Goal: Task Accomplishment & Management: Manage account settings

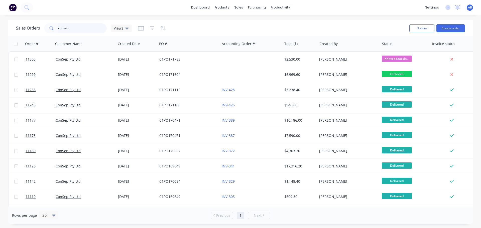
click at [75, 29] on input "consep" at bounding box center [82, 28] width 49 height 10
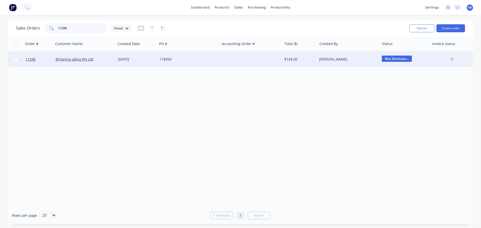
type input "11296"
click at [249, 63] on div at bounding box center [251, 59] width 62 height 15
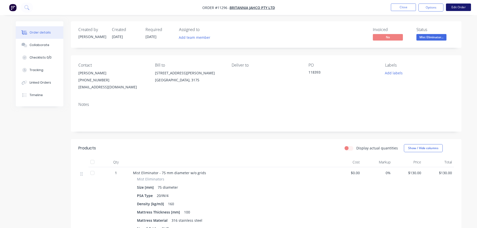
click at [461, 8] on button "Edit Order" at bounding box center [458, 8] width 25 height 8
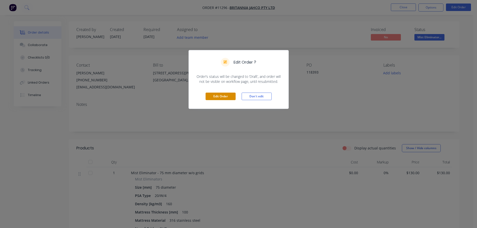
click at [218, 97] on button "Edit Order" at bounding box center [221, 97] width 30 height 8
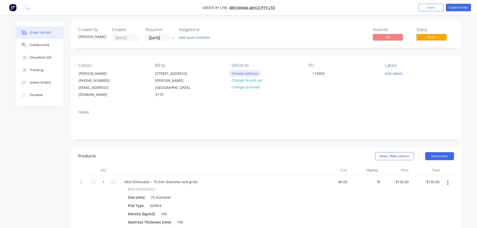
click at [246, 73] on button "Choose address" at bounding box center [245, 73] width 32 height 7
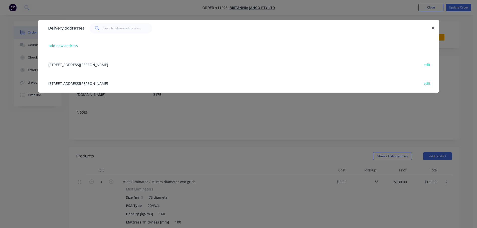
click at [116, 64] on div "[STREET_ADDRESS][PERSON_NAME] edit" at bounding box center [239, 64] width 386 height 19
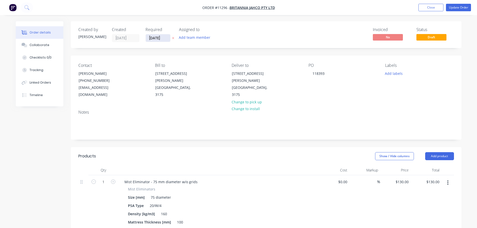
click at [161, 40] on input "[DATE]" at bounding box center [158, 38] width 25 height 8
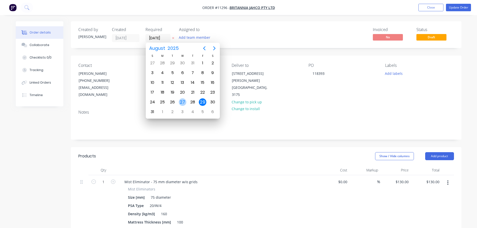
click at [182, 101] on div "27" at bounding box center [183, 102] width 8 height 8
type input "[DATE]"
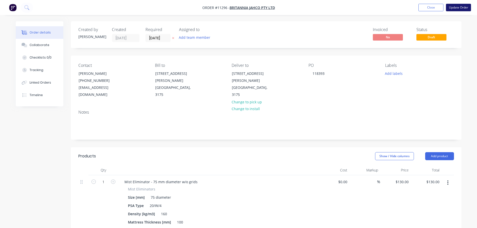
click at [459, 6] on button "Update Order" at bounding box center [458, 8] width 25 height 8
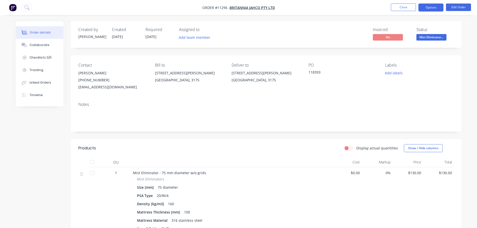
click at [431, 8] on button "Options" at bounding box center [431, 8] width 25 height 8
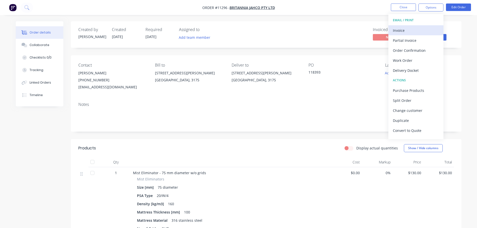
click at [402, 30] on div "Invoice" at bounding box center [416, 30] width 46 height 7
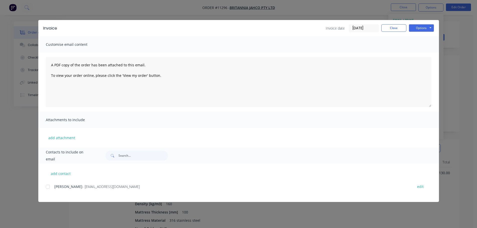
click at [47, 186] on div at bounding box center [48, 187] width 10 height 10
click at [419, 27] on button "Options" at bounding box center [421, 28] width 25 height 8
click at [422, 55] on button "Email" at bounding box center [425, 53] width 32 height 8
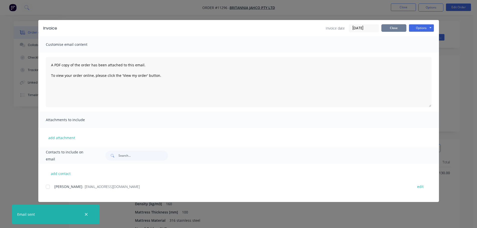
click at [393, 30] on button "Close" at bounding box center [394, 28] width 25 height 8
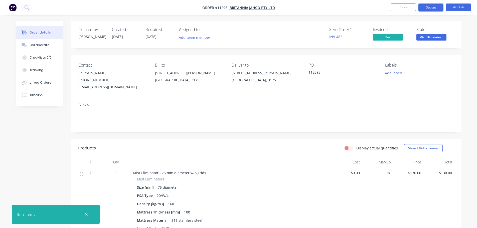
click at [430, 8] on button "Options" at bounding box center [431, 8] width 25 height 8
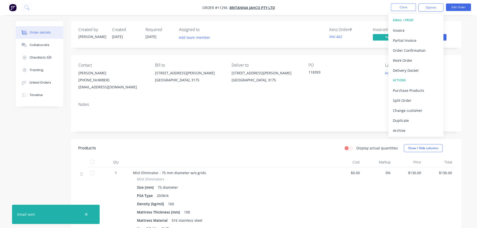
click at [406, 68] on div "Delivery Docket" at bounding box center [416, 70] width 46 height 7
click at [403, 51] on div "Without pricing" at bounding box center [416, 50] width 46 height 7
click at [405, 9] on button "Close" at bounding box center [403, 8] width 25 height 8
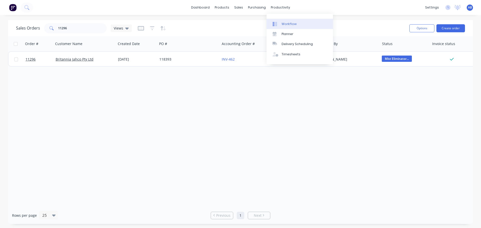
click at [285, 24] on div "Workflow" at bounding box center [289, 24] width 15 height 5
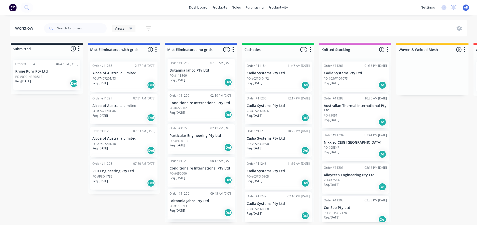
scroll to position [276, 0]
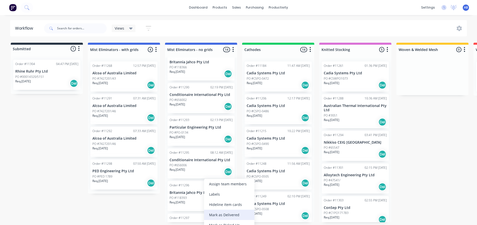
click at [220, 213] on div "Mark as Delivered" at bounding box center [229, 214] width 50 height 10
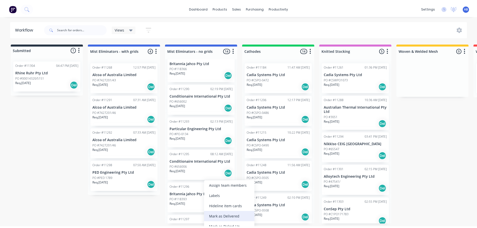
scroll to position [265, 0]
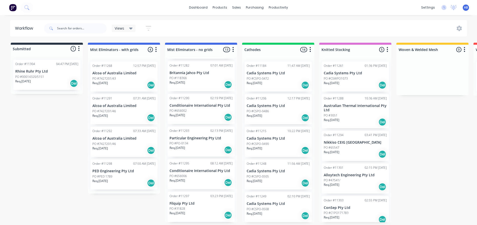
click at [12, 6] on img at bounding box center [13, 8] width 8 height 8
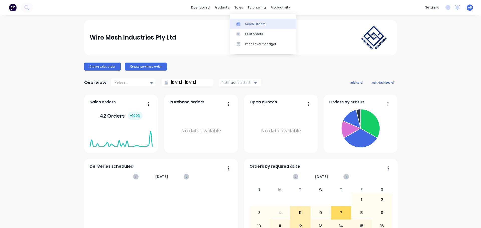
click at [247, 22] on div "Sales Orders" at bounding box center [255, 24] width 21 height 5
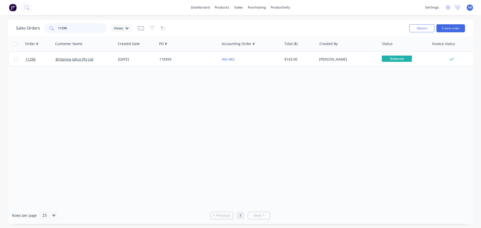
click at [77, 30] on input "11296" at bounding box center [82, 28] width 49 height 10
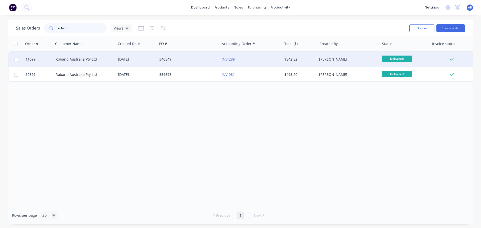
type input "roband"
click at [206, 59] on div "340549" at bounding box center [187, 59] width 56 height 5
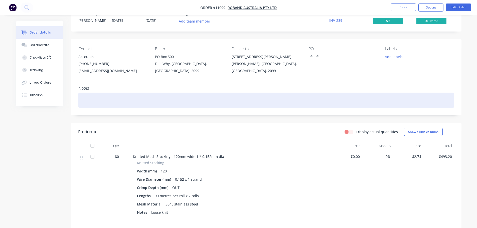
scroll to position [25, 0]
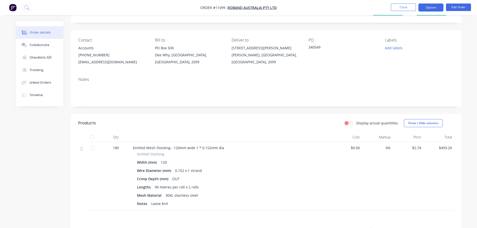
click at [427, 8] on button "Options" at bounding box center [431, 8] width 25 height 8
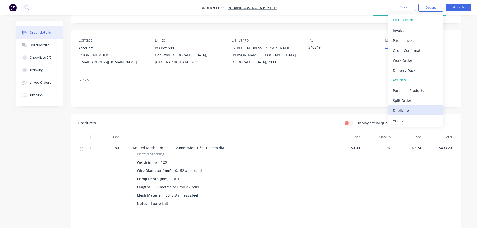
click at [407, 111] on div "Duplicate" at bounding box center [416, 110] width 46 height 7
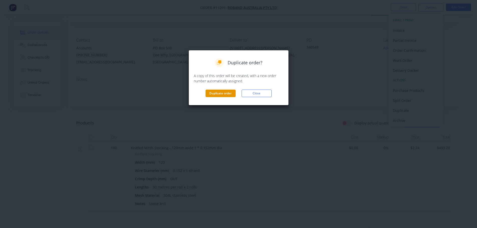
click at [211, 94] on button "Duplicate order" at bounding box center [221, 94] width 30 height 8
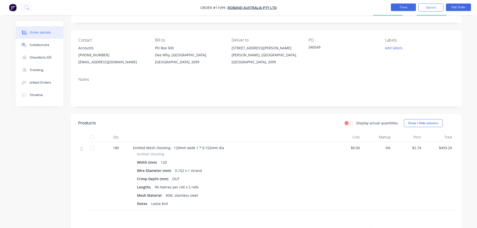
click at [404, 7] on button "Close" at bounding box center [403, 8] width 25 height 8
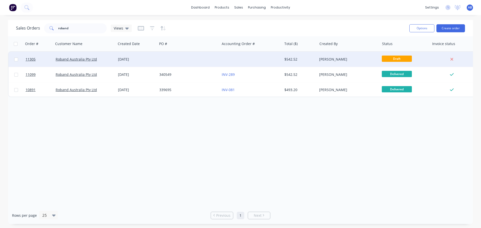
click at [214, 57] on div at bounding box center [188, 59] width 62 height 15
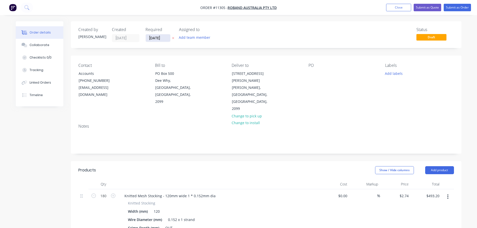
click at [162, 38] on input "[DATE]" at bounding box center [158, 38] width 25 height 8
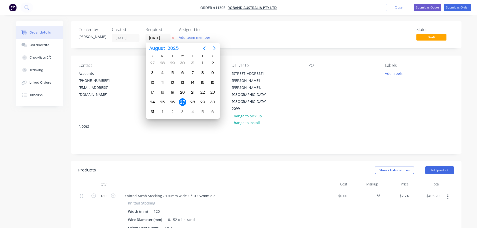
click at [215, 47] on icon "Next page" at bounding box center [215, 48] width 6 height 6
click at [162, 91] on div "22" at bounding box center [163, 93] width 8 height 8
type input "[DATE]"
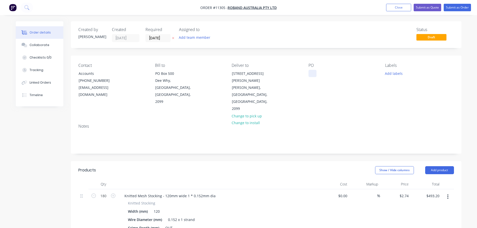
click at [310, 74] on div at bounding box center [313, 73] width 8 height 7
click at [458, 7] on button "Submit as Order" at bounding box center [457, 8] width 27 height 8
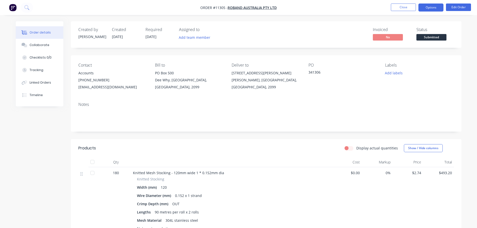
click at [431, 7] on button "Options" at bounding box center [431, 8] width 25 height 8
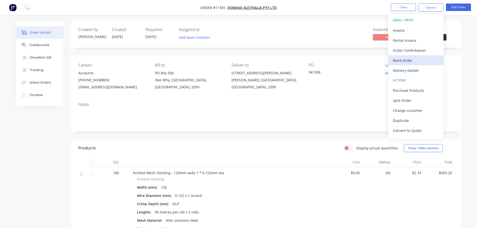
click at [405, 61] on div "Work Order" at bounding box center [416, 60] width 46 height 7
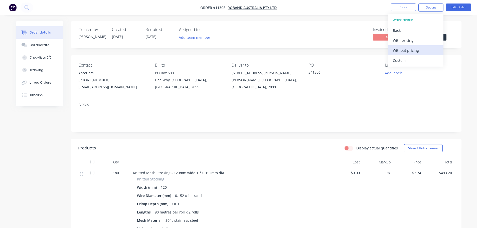
click at [400, 52] on div "Without pricing" at bounding box center [416, 50] width 46 height 7
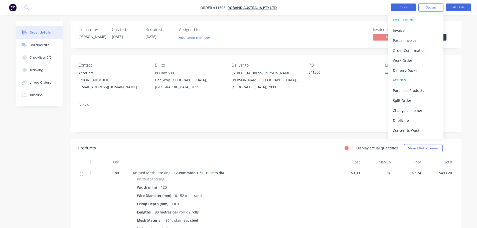
click at [404, 8] on button "Close" at bounding box center [403, 8] width 25 height 8
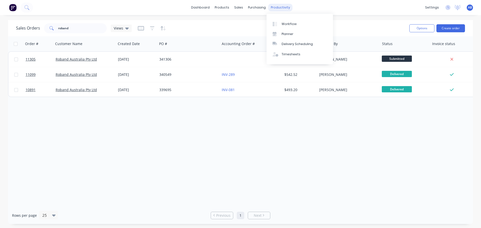
click at [278, 7] on div "productivity" at bounding box center [280, 8] width 24 height 8
click at [286, 23] on div "Workflow" at bounding box center [289, 24] width 15 height 5
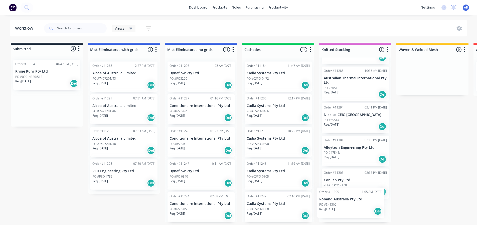
scroll to position [37, 0]
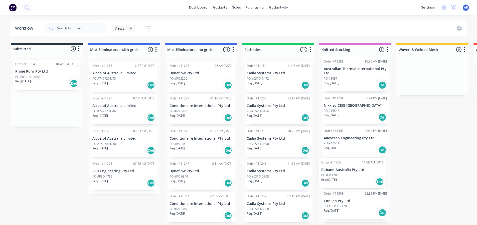
drag, startPoint x: 31, startPoint y: 110, endPoint x: 340, endPoint y: 176, distance: 316.5
click at [340, 176] on div "Submitted 2 Status colour #273444 hex #273444 Save Cancel Summaries Total order…" at bounding box center [341, 132] width 690 height 179
click at [33, 74] on p "PO #00014320/5151" at bounding box center [29, 76] width 29 height 5
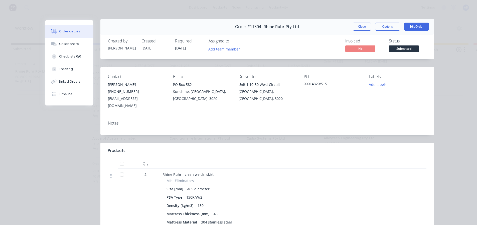
scroll to position [0, 0]
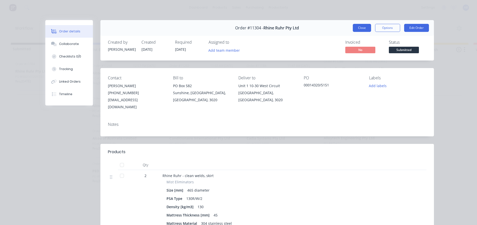
click at [360, 29] on button "Close" at bounding box center [362, 28] width 18 height 8
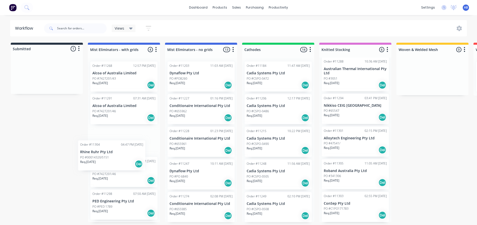
scroll to position [0, 0]
drag, startPoint x: 34, startPoint y: 75, endPoint x: 113, endPoint y: 172, distance: 124.5
click at [113, 172] on div "Submitted 1 Status colour #273444 hex #273444 Save Cancel Summaries Total order…" at bounding box center [341, 132] width 690 height 179
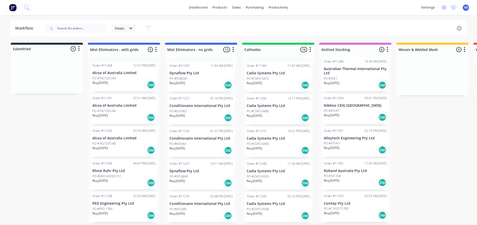
click at [13, 7] on img at bounding box center [13, 8] width 8 height 8
